Goal: Information Seeking & Learning: Check status

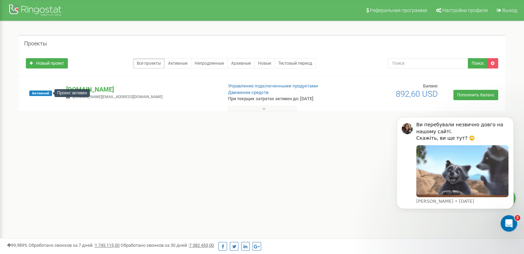
click at [87, 89] on div "Проект активен" at bounding box center [71, 93] width 35 height 8
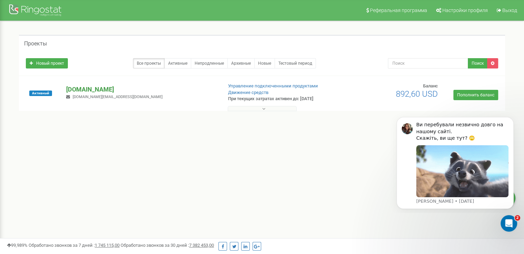
click at [87, 85] on p "[DOMAIN_NAME]" at bounding box center [141, 89] width 150 height 9
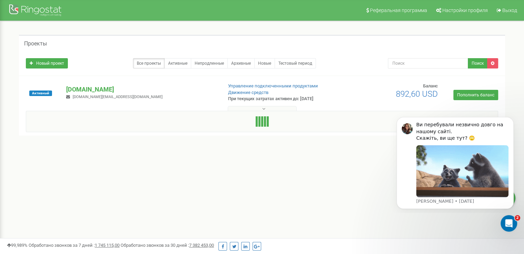
click at [90, 98] on span "[DOMAIN_NAME][EMAIL_ADDRESS][DOMAIN_NAME]" at bounding box center [118, 97] width 90 height 4
click at [87, 90] on p "[DOMAIN_NAME]" at bounding box center [141, 89] width 150 height 9
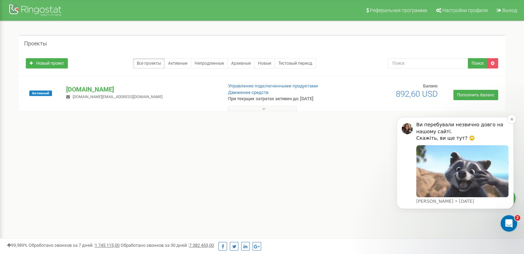
click at [460, 172] on img "Message content" at bounding box center [462, 171] width 92 height 52
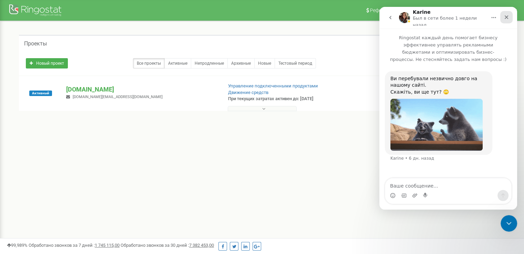
click at [507, 17] on icon "Закрыть" at bounding box center [506, 17] width 4 height 4
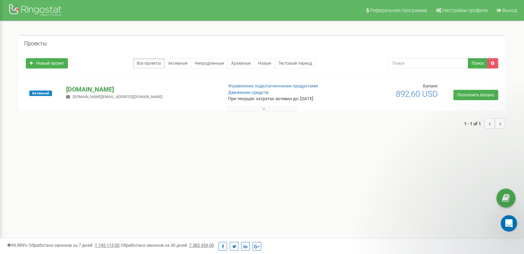
click at [78, 88] on p "[DOMAIN_NAME]" at bounding box center [141, 89] width 150 height 9
click at [81, 88] on p "[DOMAIN_NAME]" at bounding box center [141, 89] width 150 height 9
click at [43, 96] on span "Активный" at bounding box center [40, 94] width 23 height 6
click at [90, 86] on p "[DOMAIN_NAME]" at bounding box center [141, 89] width 150 height 9
click at [268, 110] on button at bounding box center [262, 108] width 69 height 5
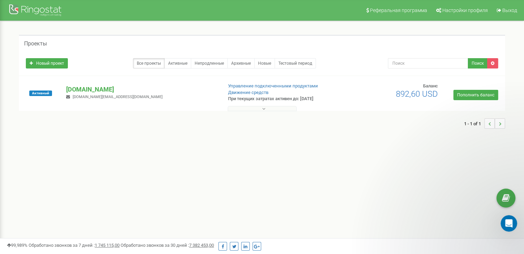
click at [268, 110] on button at bounding box center [262, 108] width 69 height 5
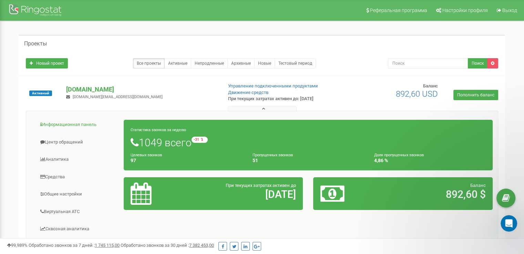
drag, startPoint x: 30, startPoint y: 126, endPoint x: 51, endPoint y: 125, distance: 20.4
click at [33, 126] on div "Информационная панель Центр обращений Аналитика Средства" at bounding box center [262, 221] width 472 height 220
click at [57, 156] on link "Аналитика" at bounding box center [77, 159] width 93 height 17
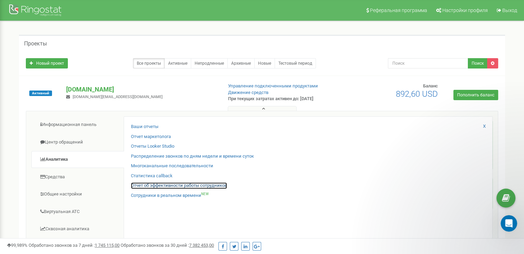
click at [174, 185] on link "Отчет об эффективности работы сотрудников" at bounding box center [179, 185] width 96 height 7
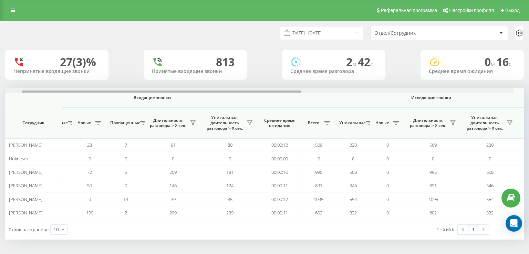
scroll to position [0, 215]
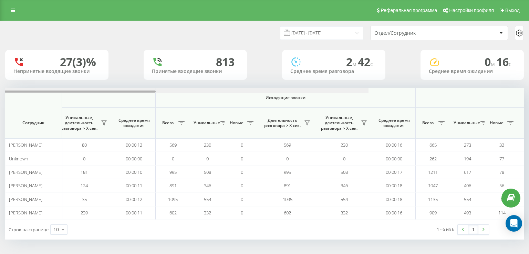
drag, startPoint x: 252, startPoint y: 92, endPoint x: 377, endPoint y: 86, distance: 125.5
click at [368, 86] on div "22.08.2025 - 22.09.2025 Отдел/Сотрудник 27 (3)% Непринятые входящие звонки 813 …" at bounding box center [264, 130] width 519 height 219
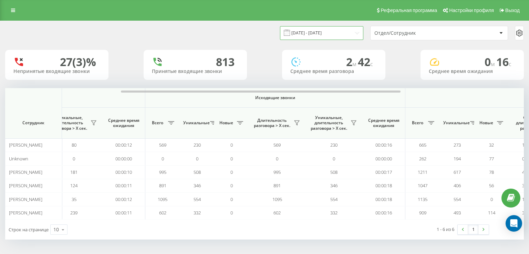
click at [330, 34] on input "22.08.2025 - 22.09.2025" at bounding box center [321, 32] width 83 height 13
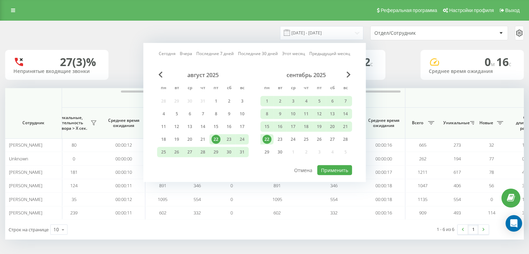
click at [270, 136] on div "22" at bounding box center [266, 139] width 9 height 9
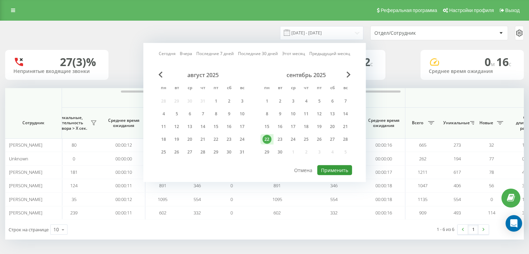
click at [334, 167] on button "Применить" at bounding box center [334, 170] width 35 height 10
type input "22.09.2025 - 22.09.2025"
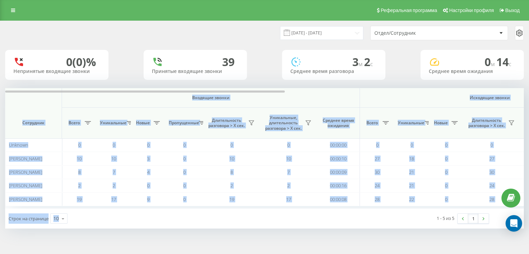
drag, startPoint x: 146, startPoint y: 207, endPoint x: 176, endPoint y: 210, distance: 30.4
click at [176, 210] on div "Входящие звонки Исходящие звонки Все звонки Сотрудник Всего Уникальные Новые Пр…" at bounding box center [264, 158] width 519 height 140
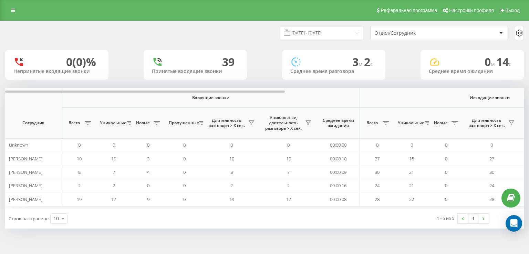
click at [169, 210] on div "Строк на странице 10 10 25 50 100" at bounding box center [134, 219] width 259 height 20
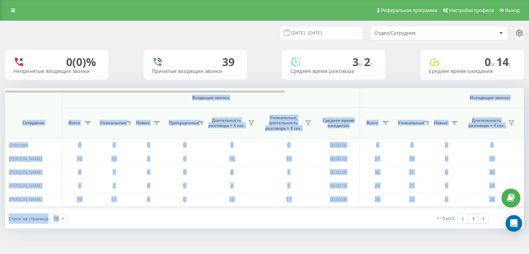
drag, startPoint x: 155, startPoint y: 207, endPoint x: 169, endPoint y: 208, distance: 13.8
click at [174, 209] on div "Входящие звонки Исходящие звонки Все звонки Сотрудник Всего Уникальные Новые Пр…" at bounding box center [264, 158] width 519 height 140
click at [166, 208] on div "Входящие звонки Исходящие звонки Все звонки Сотрудник Всего Уникальные Новые Пр…" at bounding box center [264, 148] width 519 height 121
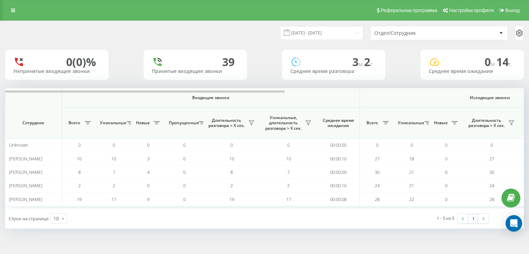
click at [170, 223] on div "Строк на странице 10 10 25 50 100" at bounding box center [134, 219] width 259 height 20
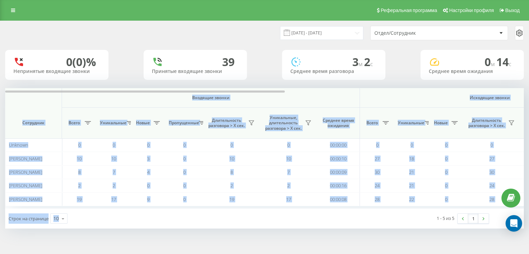
drag, startPoint x: 165, startPoint y: 208, endPoint x: 211, endPoint y: 217, distance: 46.3
click at [221, 216] on div "Входящие звонки Исходящие звонки Все звонки Сотрудник Всего Уникальные Новые Пр…" at bounding box center [264, 158] width 519 height 140
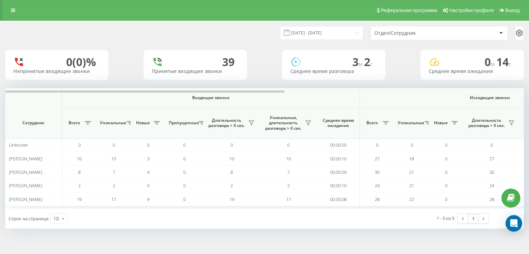
click at [197, 232] on div "22.09.2025 - 22.09.2025 Отдел/Сотрудник 0 (0)% Непринятые входящие звонки 39 Пр…" at bounding box center [264, 132] width 529 height 222
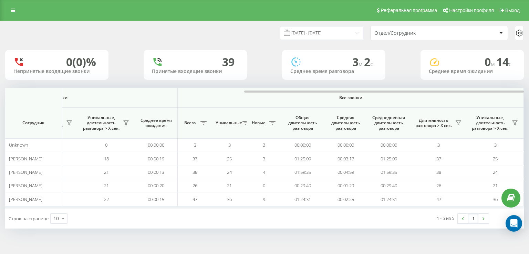
drag, startPoint x: 209, startPoint y: 90, endPoint x: 296, endPoint y: 94, distance: 87.9
click at [296, 93] on div "Входящие звонки Исходящие звонки Все звонки Сотрудник Всего Уникальные Новые Пр…" at bounding box center [264, 148] width 519 height 121
click at [150, 32] on div "22.09.2025 - 22.09.2025 Отдел/Сотрудник" at bounding box center [264, 33] width 519 height 14
